Goal: Download file/media

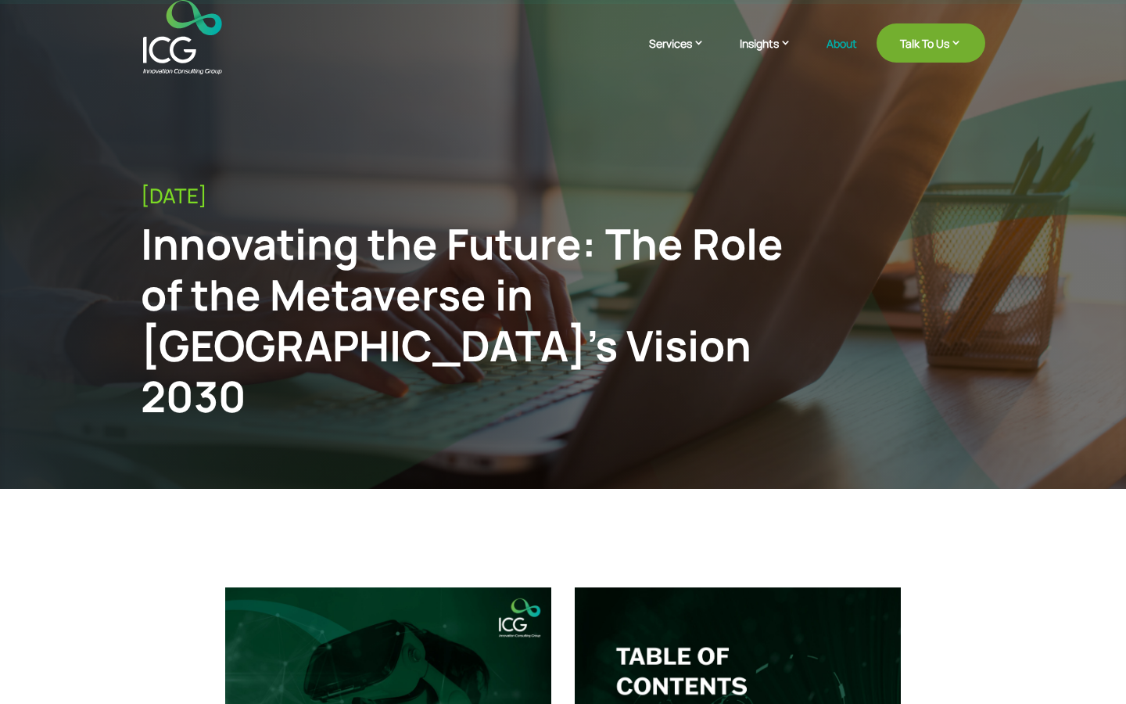
click at [844, 50] on link "About" at bounding box center [841, 56] width 30 height 37
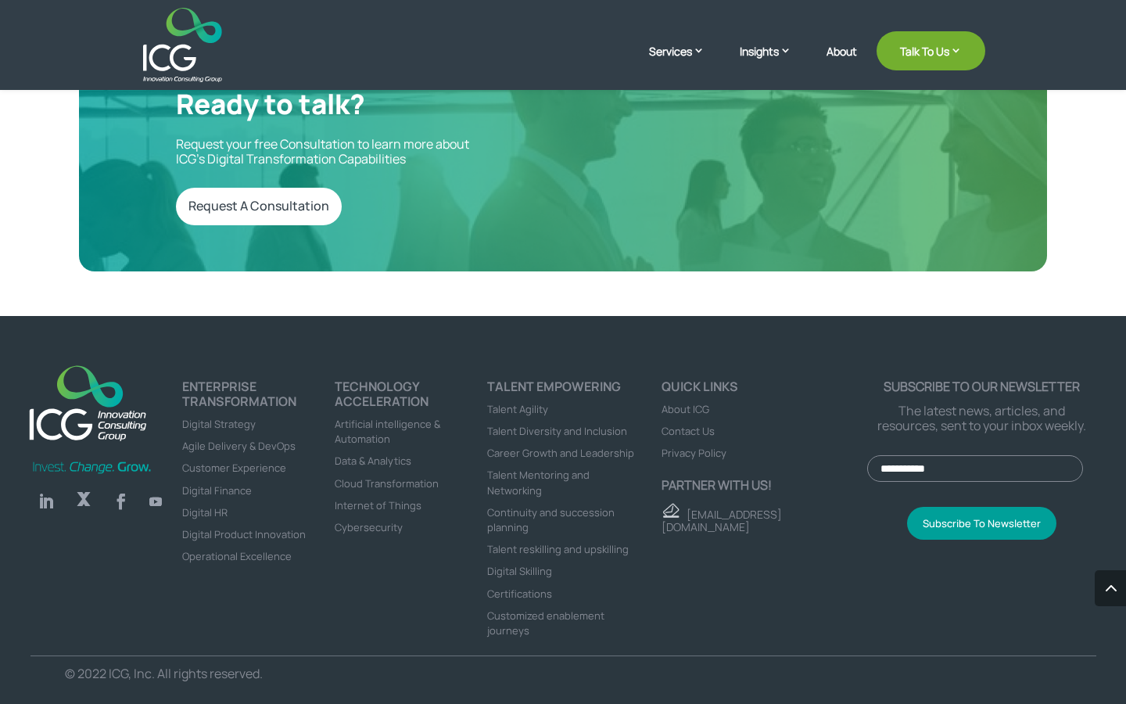
scroll to position [4120, 0]
click at [45, 507] on link "Follow" at bounding box center [45, 500] width 31 height 31
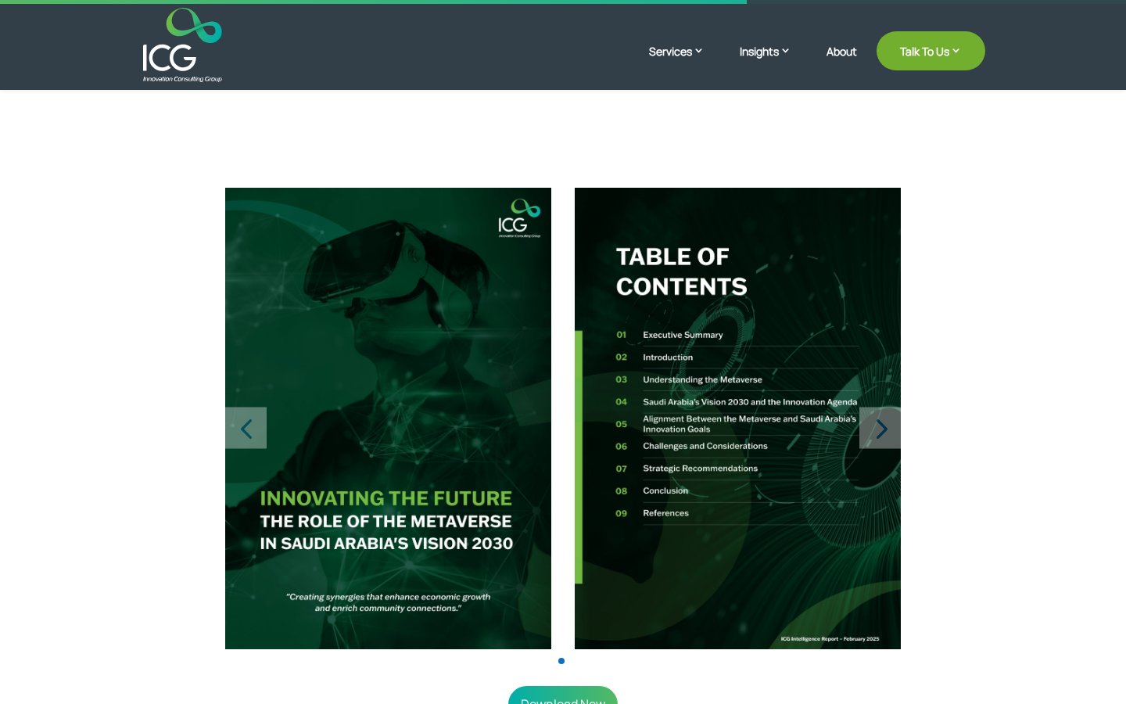
scroll to position [439, 0]
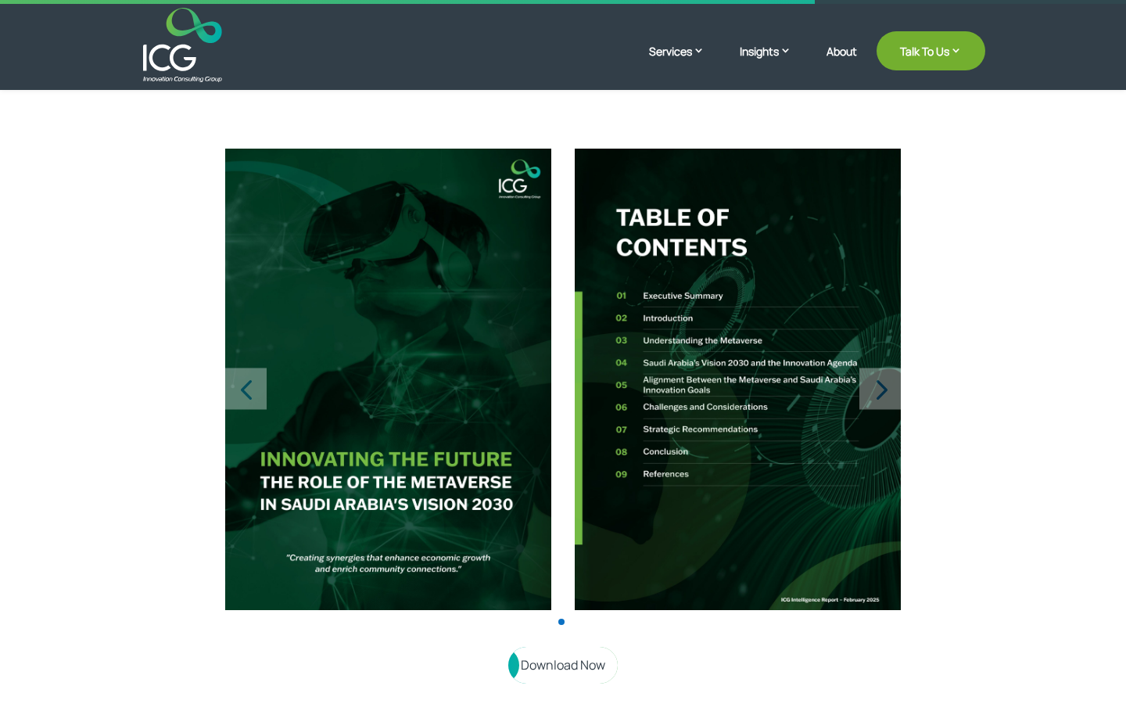
click at [553, 646] on link "Download Now" at bounding box center [562, 664] width 109 height 37
